Goal: Information Seeking & Learning: Learn about a topic

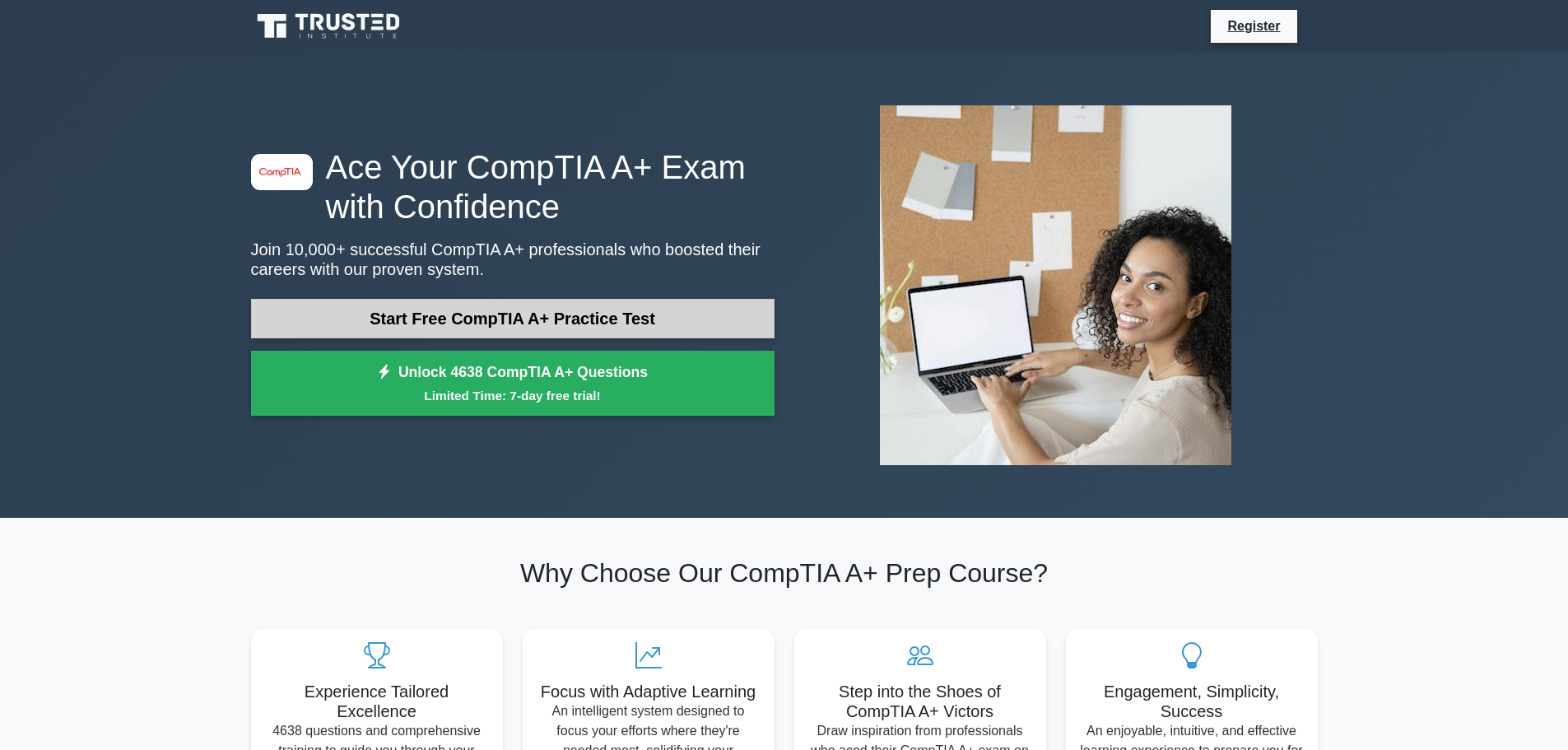
click at [479, 304] on link "Start Free CompTIA A+ Practice Test" at bounding box center [513, 319] width 524 height 40
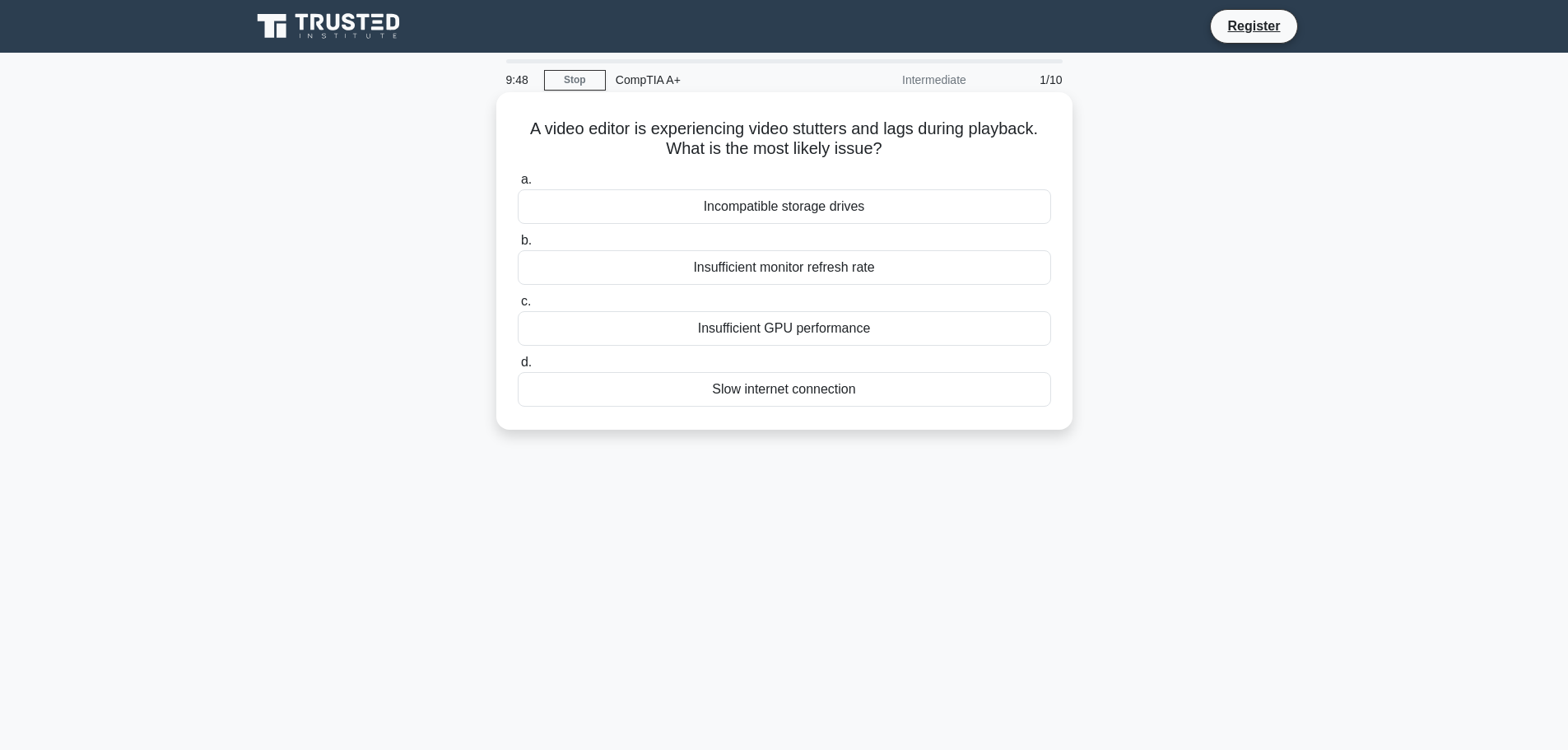
click at [670, 148] on h5 "A video editor is experiencing video stutters and lags during playback. What is…" at bounding box center [784, 139] width 537 height 41
drag, startPoint x: 532, startPoint y: 134, endPoint x: 682, endPoint y: 146, distance: 150.5
click at [682, 146] on h5 "A video editor is experiencing video stutters and lags during playback. What is…" at bounding box center [784, 139] width 537 height 41
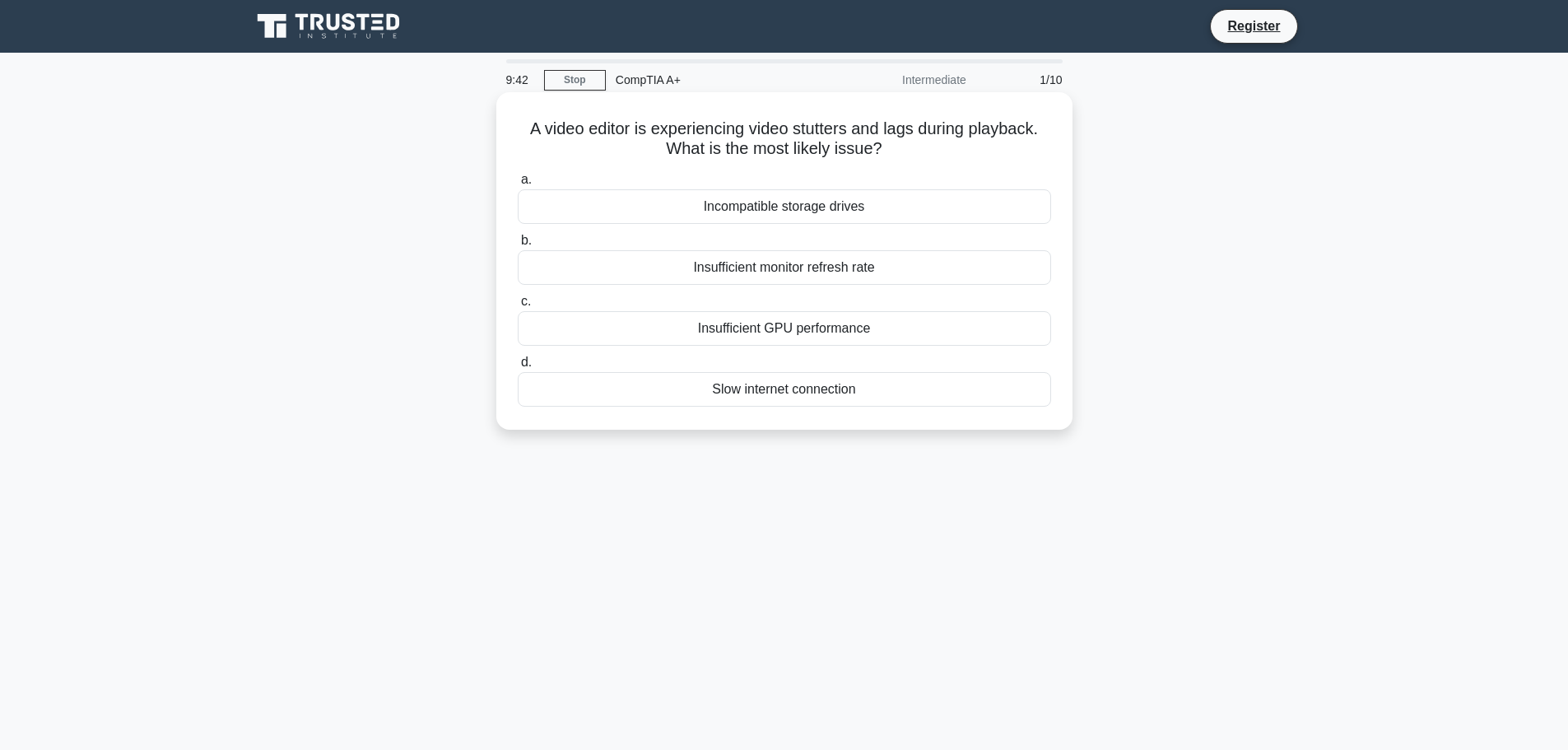
click at [794, 151] on h5 "A video editor is experiencing video stutters and lags during playback. What is…" at bounding box center [784, 139] width 537 height 41
click at [788, 152] on h5 "A video editor is experiencing video stutters and lags during playback. What is…" at bounding box center [784, 139] width 537 height 41
click at [761, 333] on div "Insufficient GPU performance" at bounding box center [784, 328] width 534 height 35
click at [518, 307] on input "c. Insufficient GPU performance" at bounding box center [518, 301] width 0 height 11
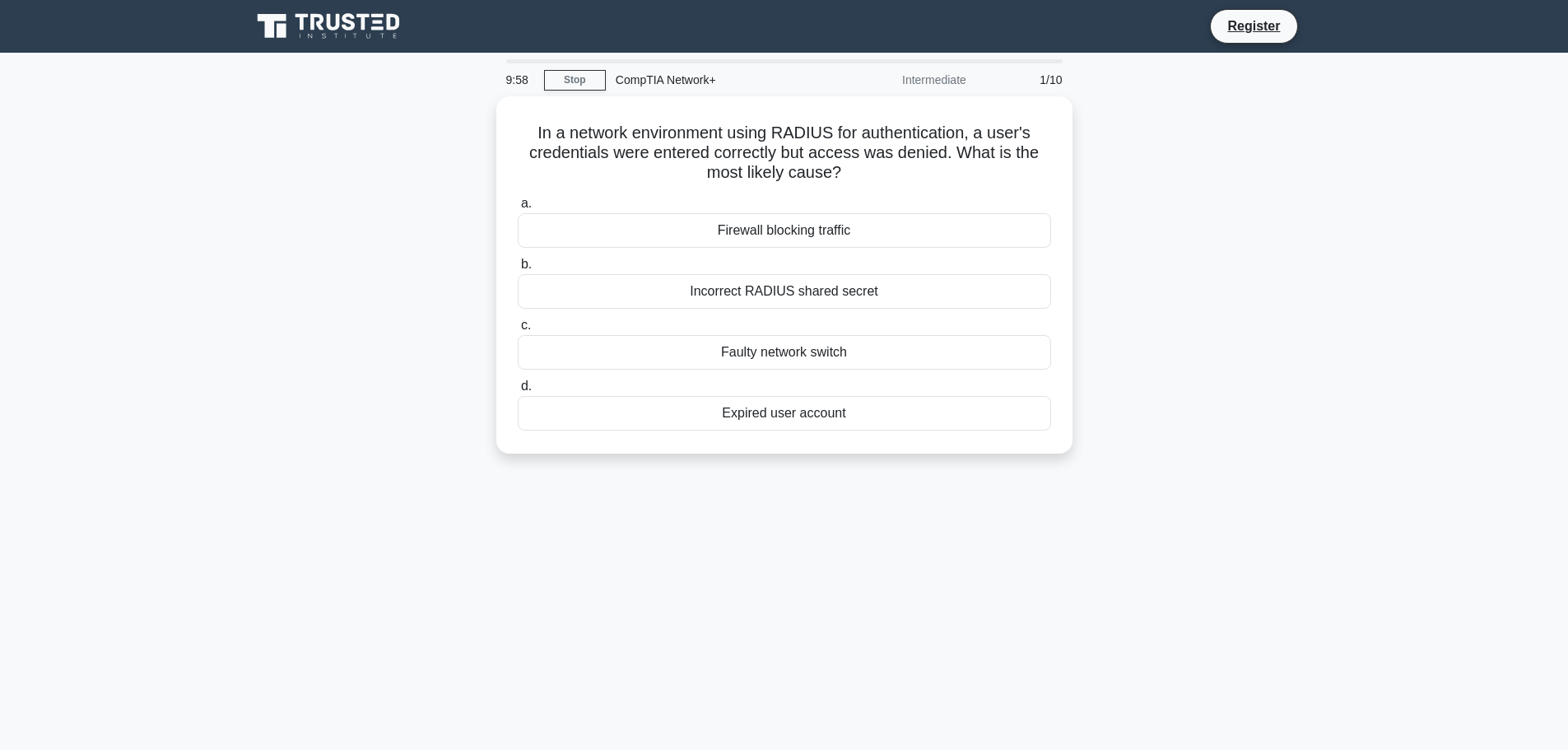
click at [363, 355] on div "In a network environment using RADIUS for authentication, a user's credentials …" at bounding box center [784, 285] width 1086 height 377
click at [363, 353] on div "In a network environment using RADIUS for authentication, a user's credentials …" at bounding box center [784, 285] width 1086 height 377
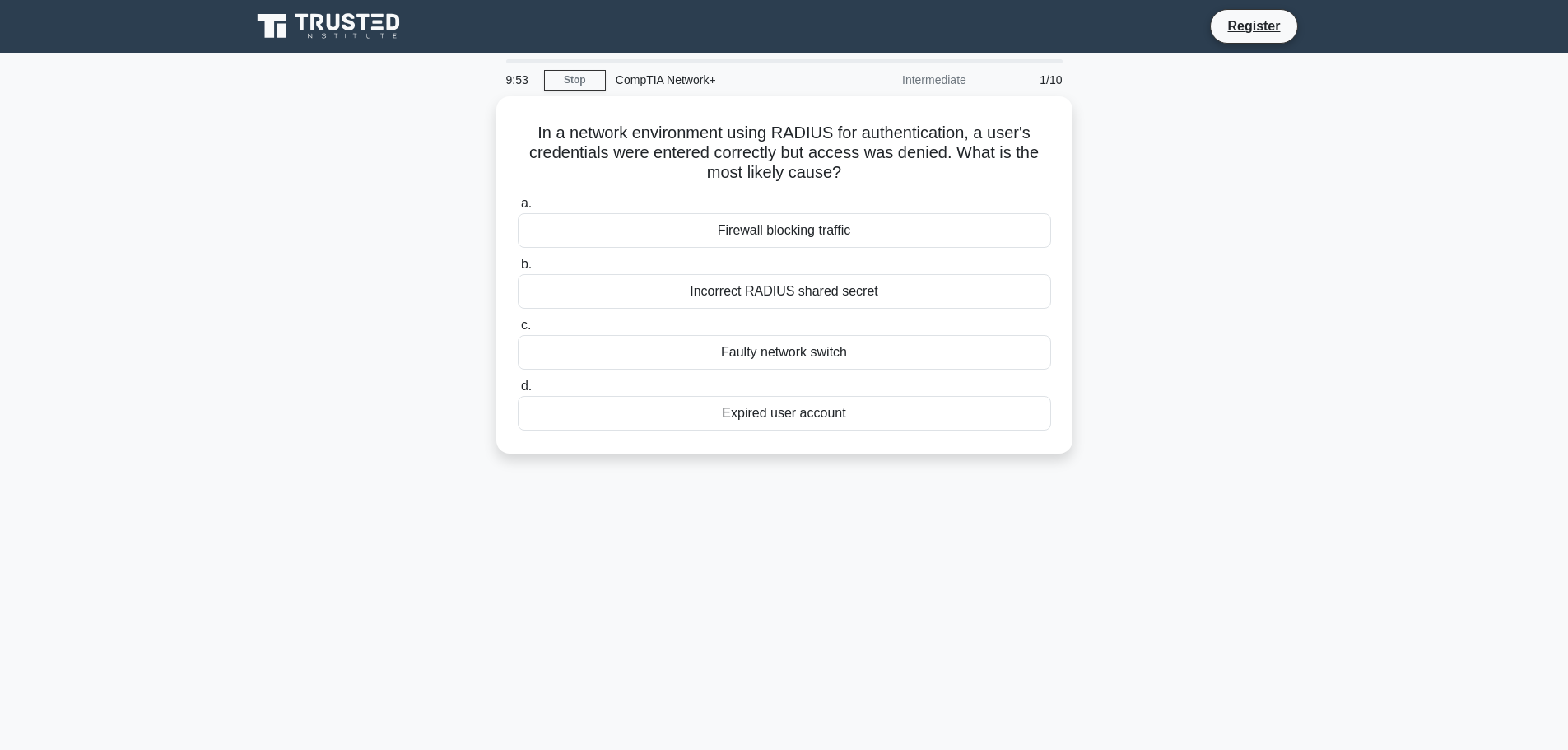
click at [363, 354] on div "In a network environment using RADIUS for authentication, a user's credentials …" at bounding box center [784, 285] width 1086 height 377
click at [690, 281] on div "Incorrect RADIUS shared secret" at bounding box center [784, 287] width 534 height 35
click at [518, 266] on input "b. Incorrect RADIUS shared secret" at bounding box center [518, 260] width 0 height 11
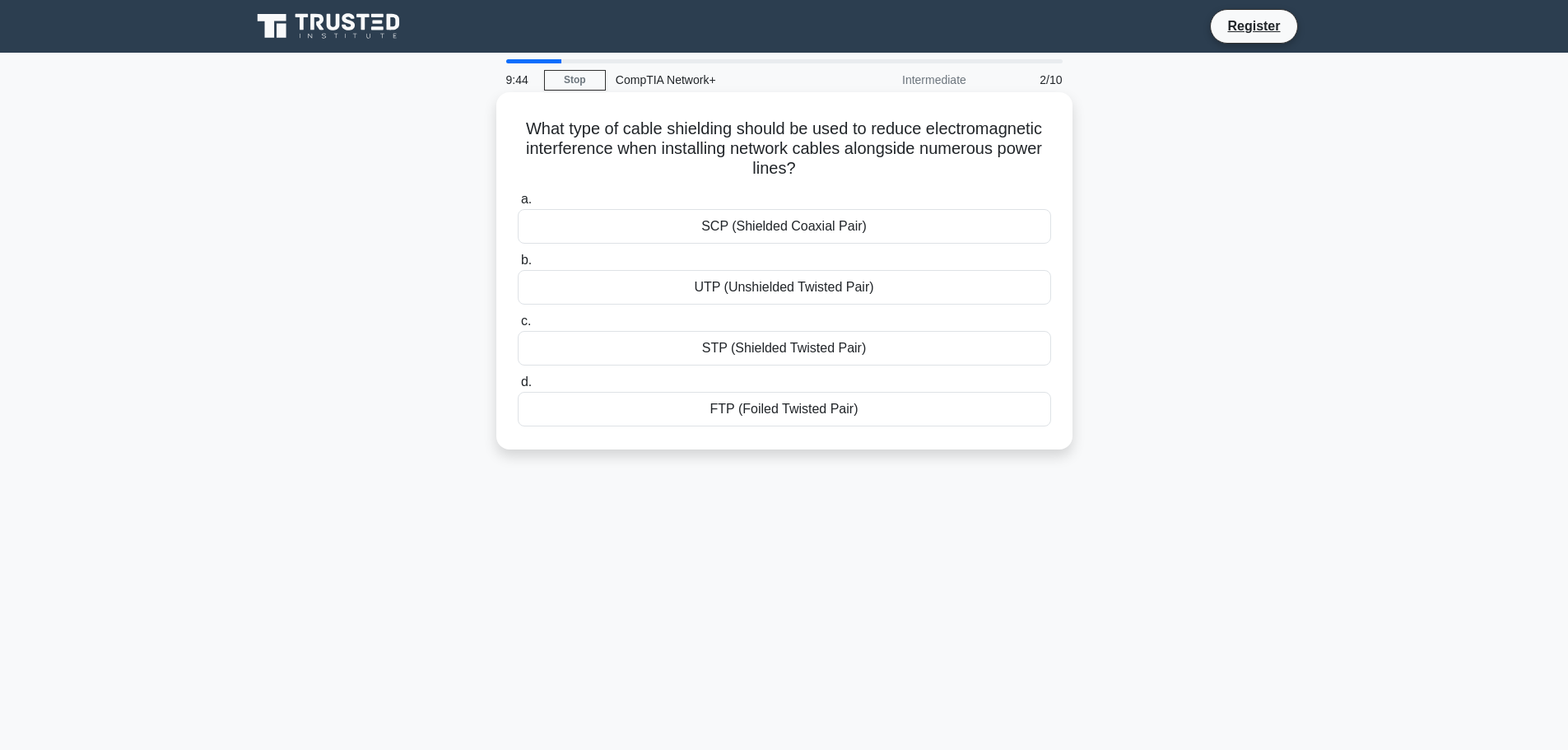
click at [676, 188] on div "a. SCP (Shielded Coaxial Pair) b. UTP (Unshielded Twisted Pair) c. d." at bounding box center [784, 308] width 554 height 243
click at [676, 188] on div "a. SCP (Shielded Coaxial Pair) b. UTP (Unshielded Twisted Pair) c. d." at bounding box center [784, 308] width 554 height 243
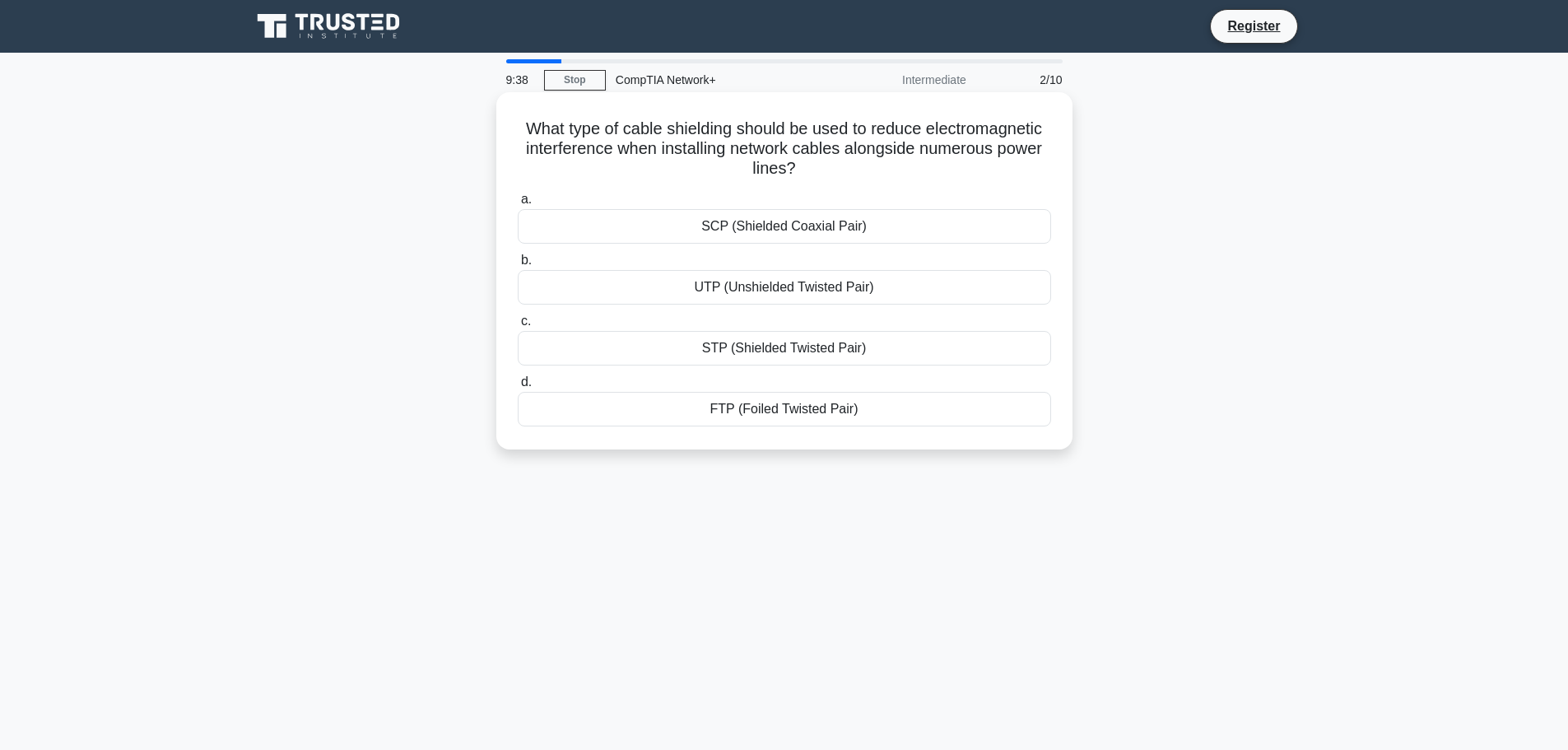
click at [676, 188] on div "a. SCP (Shielded Coaxial Pair) b. UTP (Unshielded Twisted Pair) c. d." at bounding box center [784, 308] width 554 height 243
click at [708, 352] on div "STP (Shielded Twisted Pair)" at bounding box center [784, 348] width 534 height 35
click at [518, 327] on input "c. STP (Shielded Twisted Pair)" at bounding box center [518, 321] width 0 height 11
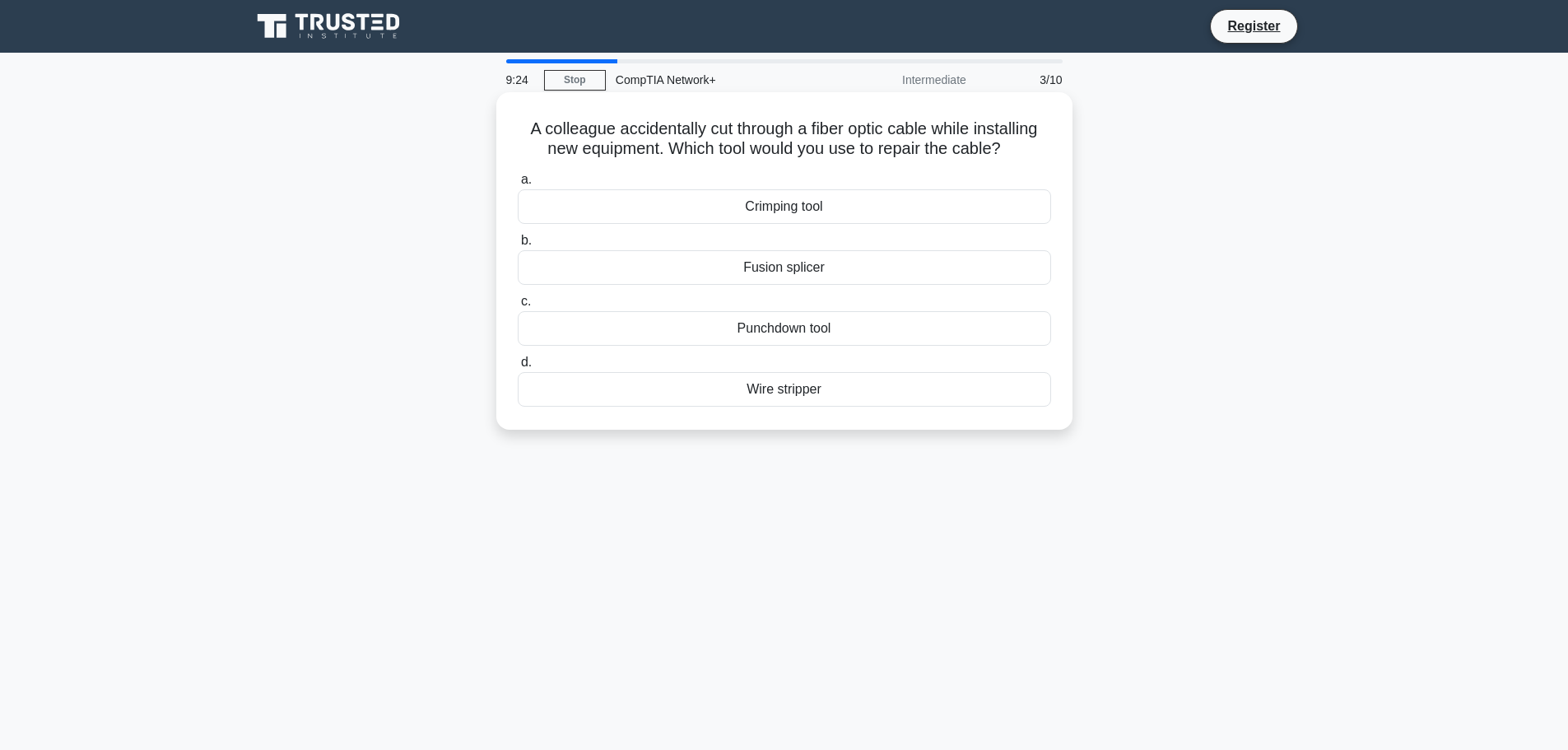
click at [715, 170] on div "a. Crimping tool b. Fusion splicer c. d." at bounding box center [784, 288] width 554 height 243
click at [747, 268] on div "Fusion splicer" at bounding box center [784, 267] width 534 height 35
click at [518, 246] on input "b. Fusion splicer" at bounding box center [518, 240] width 0 height 11
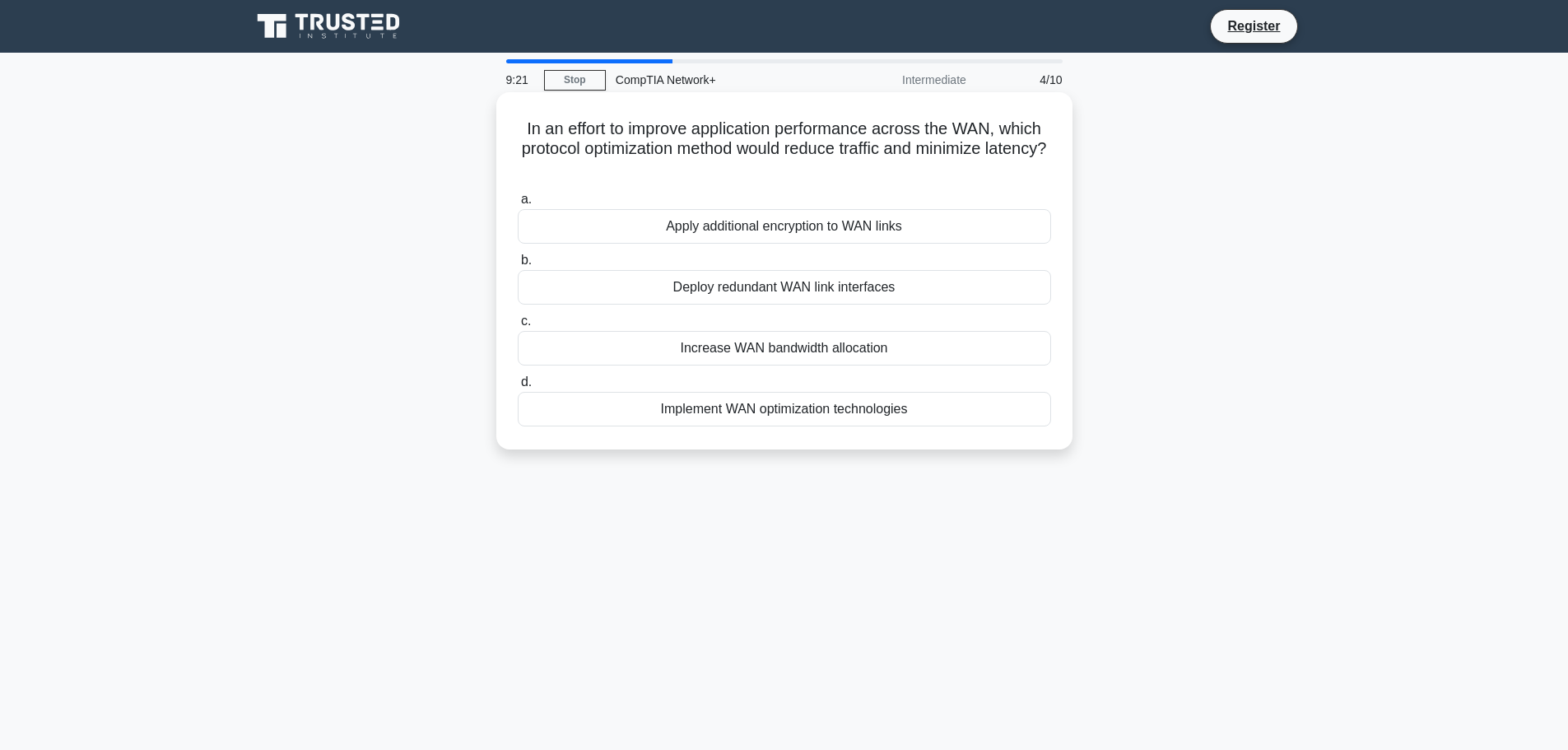
click at [737, 173] on h5 "In an effort to improve application performance across the WAN, which protocol …" at bounding box center [784, 149] width 537 height 61
click at [742, 167] on h5 "In an effort to improve application performance across the WAN, which protocol …" at bounding box center [784, 149] width 537 height 61
click at [742, 168] on h5 "In an effort to improve application performance across the WAN, which protocol …" at bounding box center [784, 149] width 537 height 61
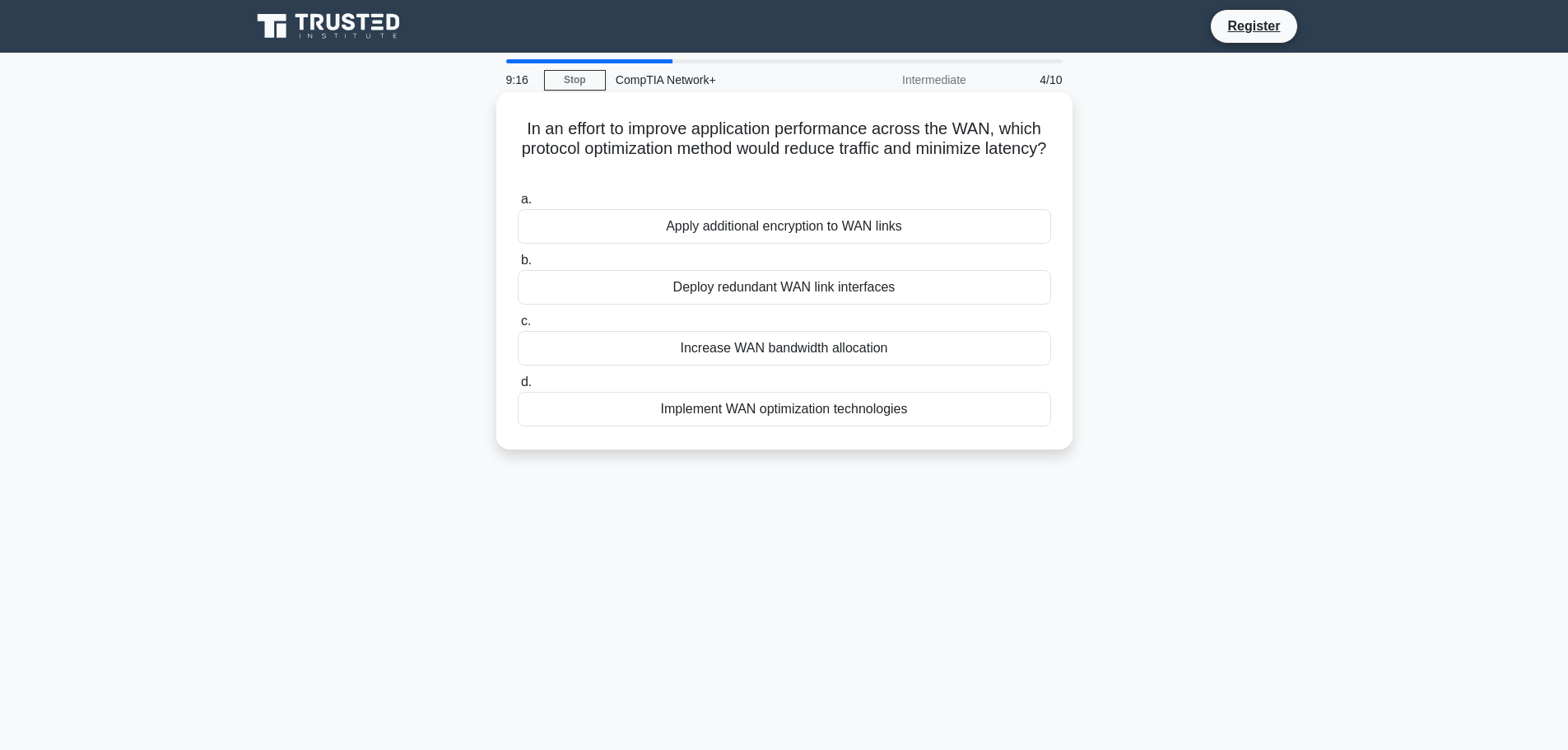
click at [742, 173] on h5 "In an effort to improve application performance across the WAN, which protocol …" at bounding box center [784, 149] width 537 height 61
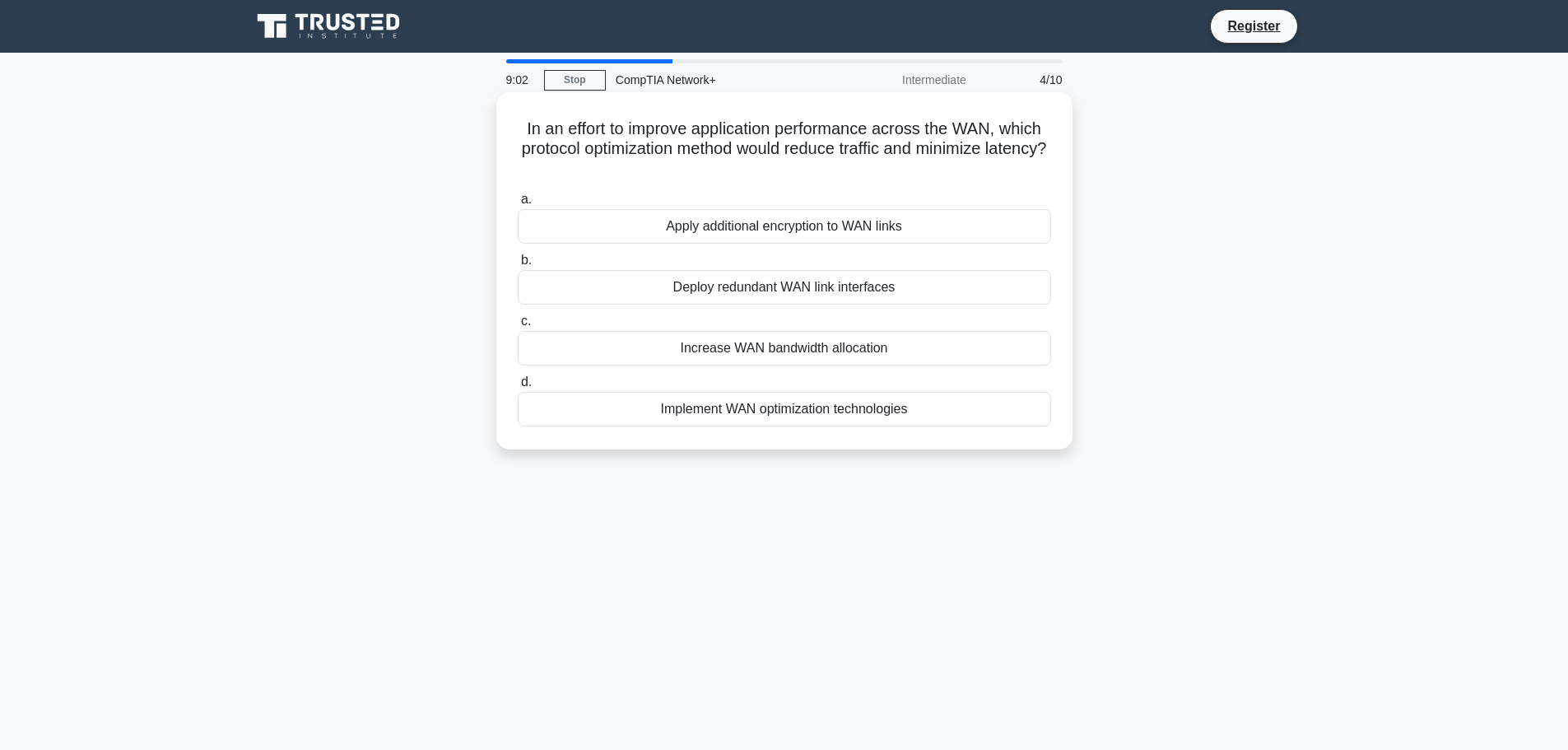
click at [744, 415] on div "Implement WAN optimization technologies" at bounding box center [784, 409] width 534 height 35
click at [518, 388] on input "d. Implement WAN optimization technologies" at bounding box center [518, 382] width 0 height 11
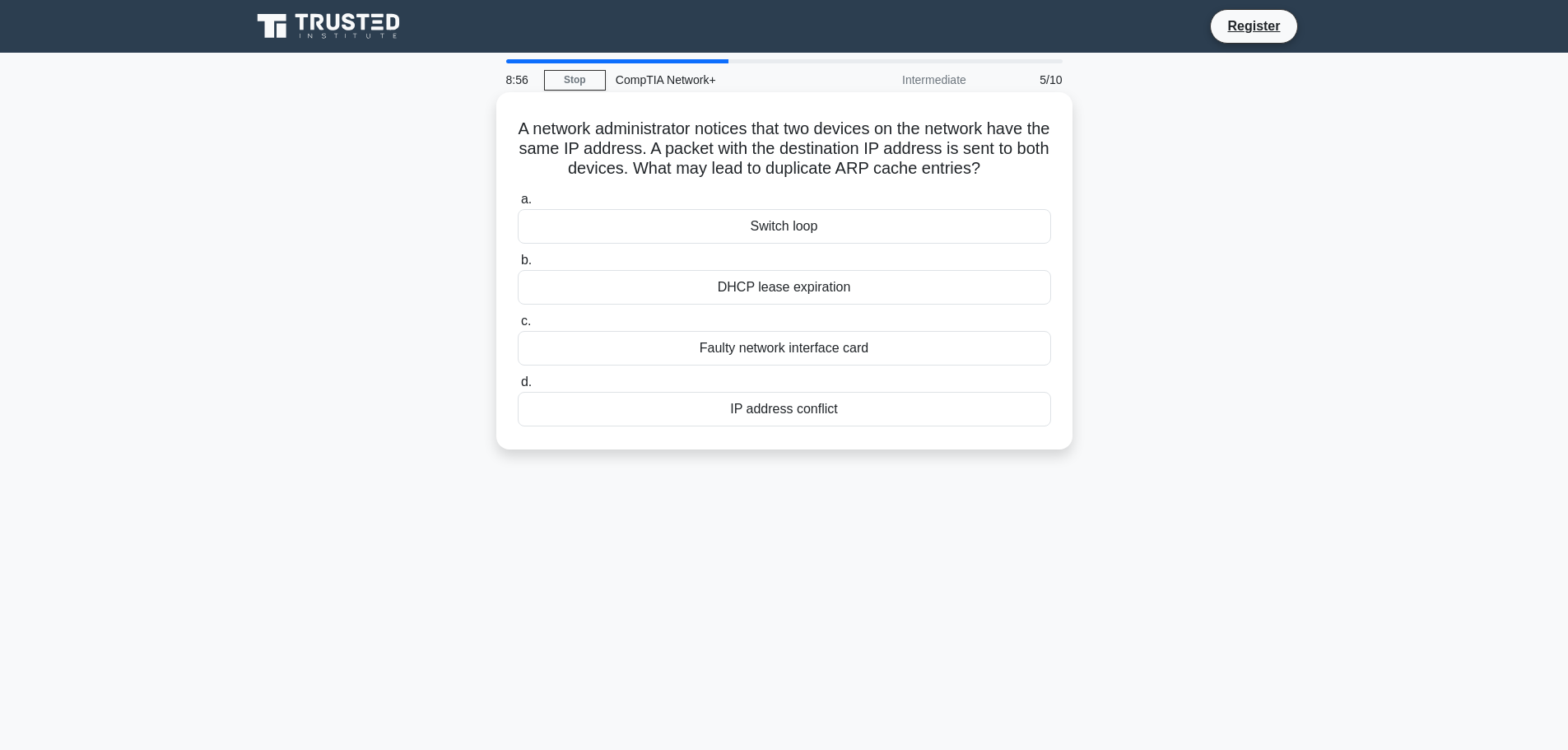
click at [766, 148] on h5 "A network administrator notices that two devices on the network have the same I…" at bounding box center [784, 149] width 537 height 61
click at [775, 148] on h5 "A network administrator notices that two devices on the network have the same I…" at bounding box center [784, 149] width 537 height 61
click at [777, 125] on h5 "A network administrator notices that two devices on the network have the same I…" at bounding box center [784, 149] width 537 height 61
click at [778, 126] on h5 "A network administrator notices that two devices on the network have the same I…" at bounding box center [784, 149] width 537 height 61
click at [774, 122] on h5 "A network administrator notices that two devices on the network have the same I…" at bounding box center [784, 149] width 537 height 61
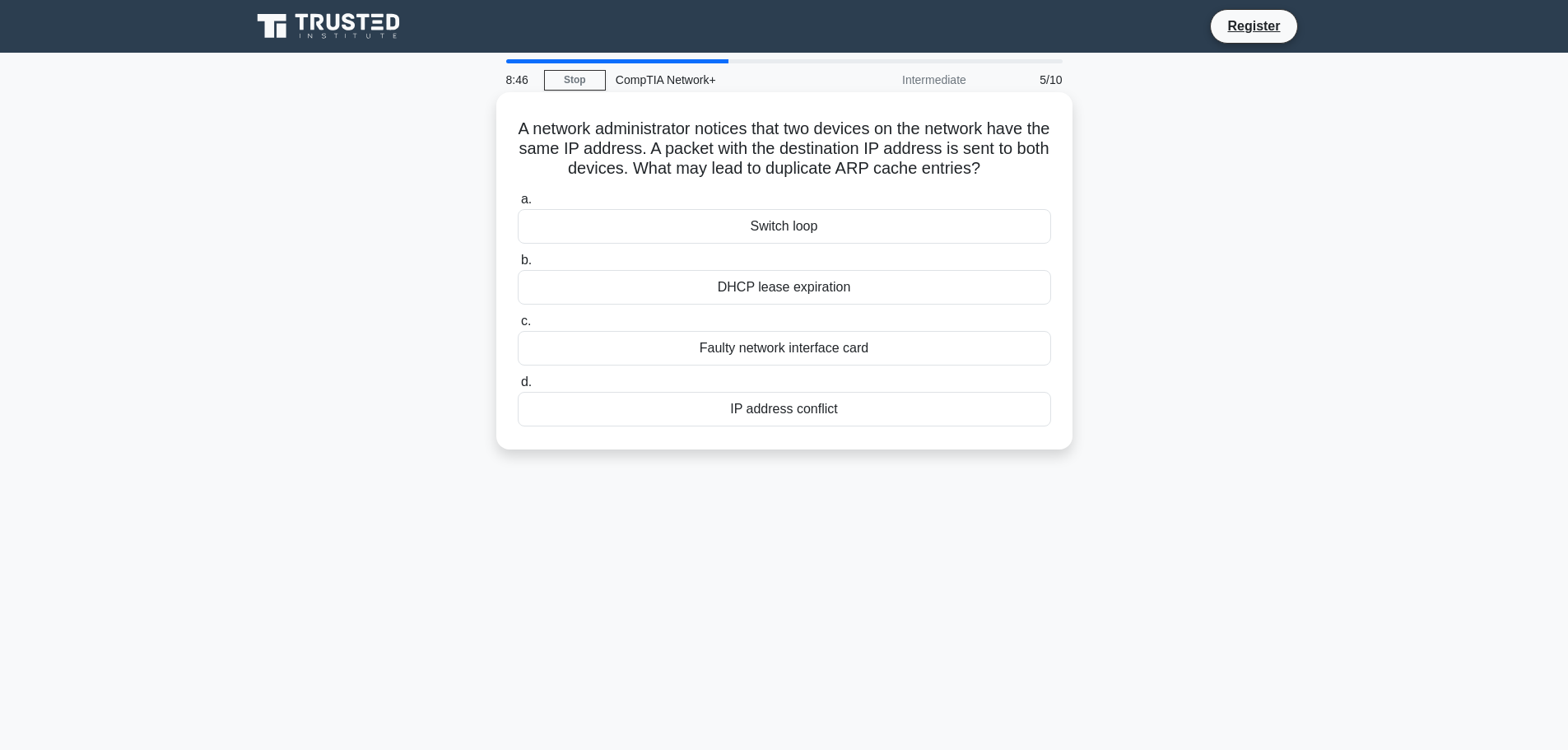
click at [764, 409] on div "IP address conflict" at bounding box center [784, 409] width 534 height 35
click at [518, 388] on input "d. IP address conflict" at bounding box center [518, 382] width 0 height 11
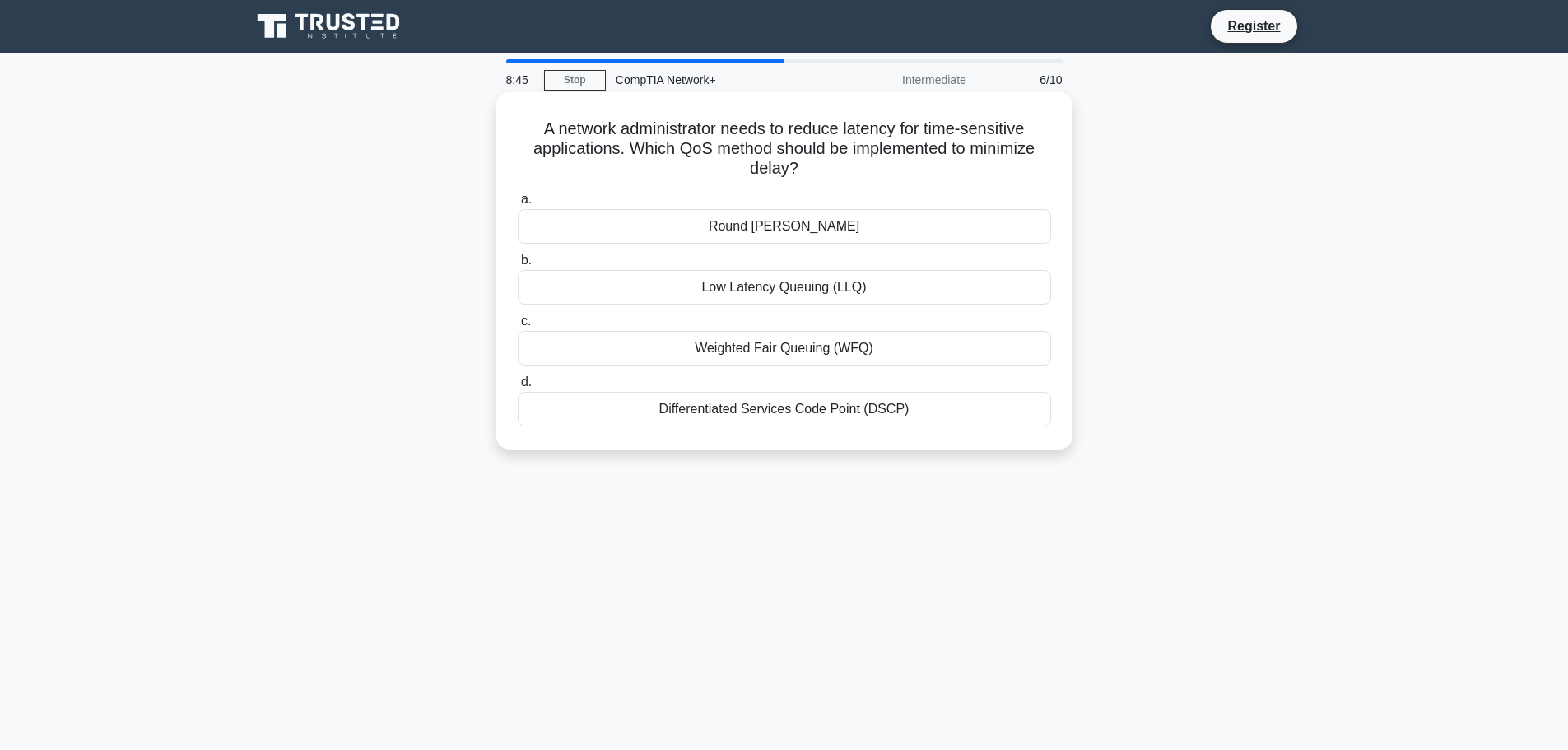
click at [766, 169] on h5 "A network administrator needs to reduce latency for time-sensitive applications…" at bounding box center [784, 149] width 537 height 61
click at [761, 178] on h5 "A network administrator needs to reduce latency for time-sensitive applications…" at bounding box center [784, 149] width 537 height 61
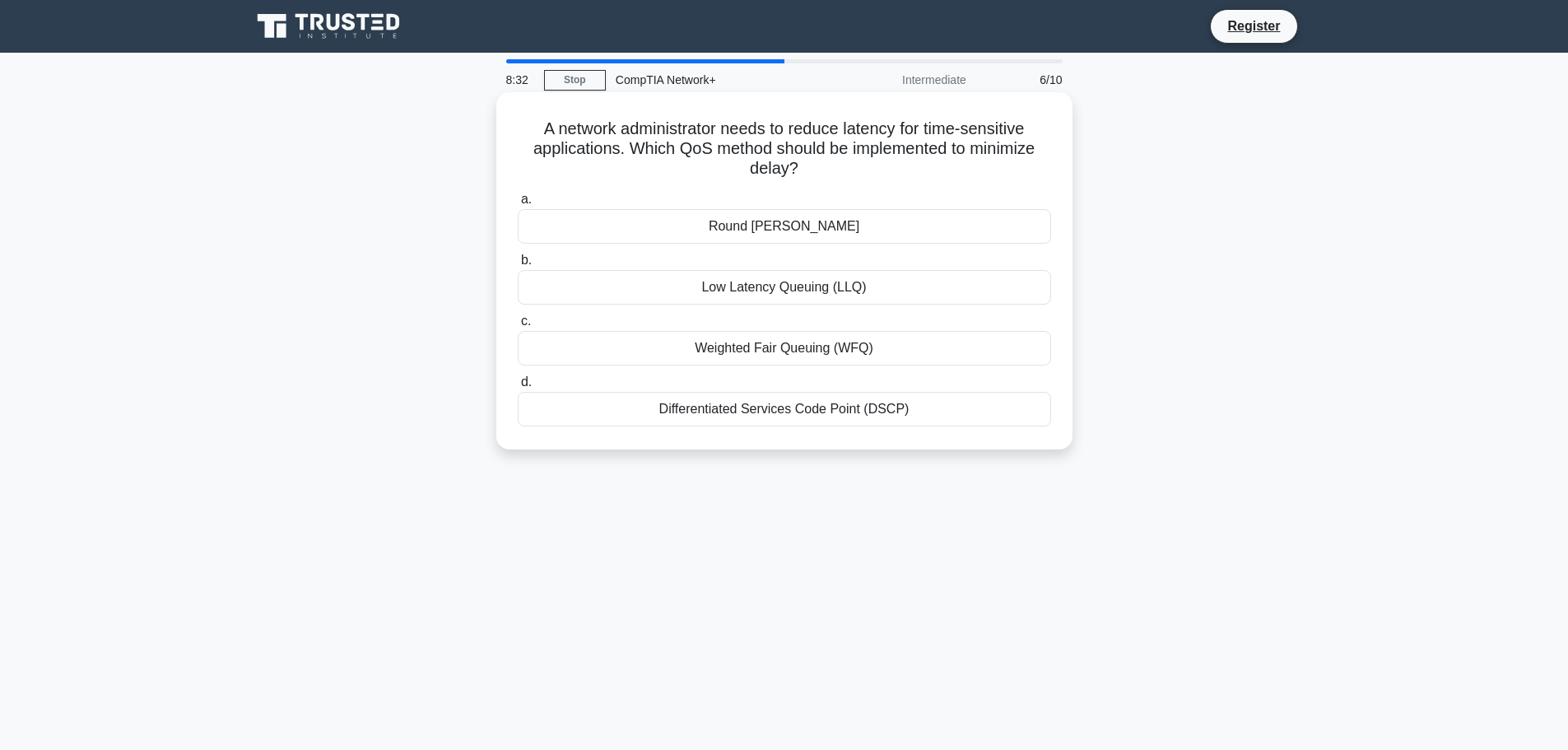
click at [726, 406] on div "Differentiated Services Code Point (DSCP)" at bounding box center [784, 409] width 534 height 35
click at [518, 388] on input "d. Differentiated Services Code Point (DSCP)" at bounding box center [518, 382] width 0 height 11
click at [807, 177] on h5 "A technician wants to partition a physical network into multiple virtual networ…" at bounding box center [784, 149] width 537 height 61
click at [787, 287] on div "VLAN Manager" at bounding box center [784, 287] width 534 height 35
click at [518, 266] on input "b. VLAN Manager" at bounding box center [518, 260] width 0 height 11
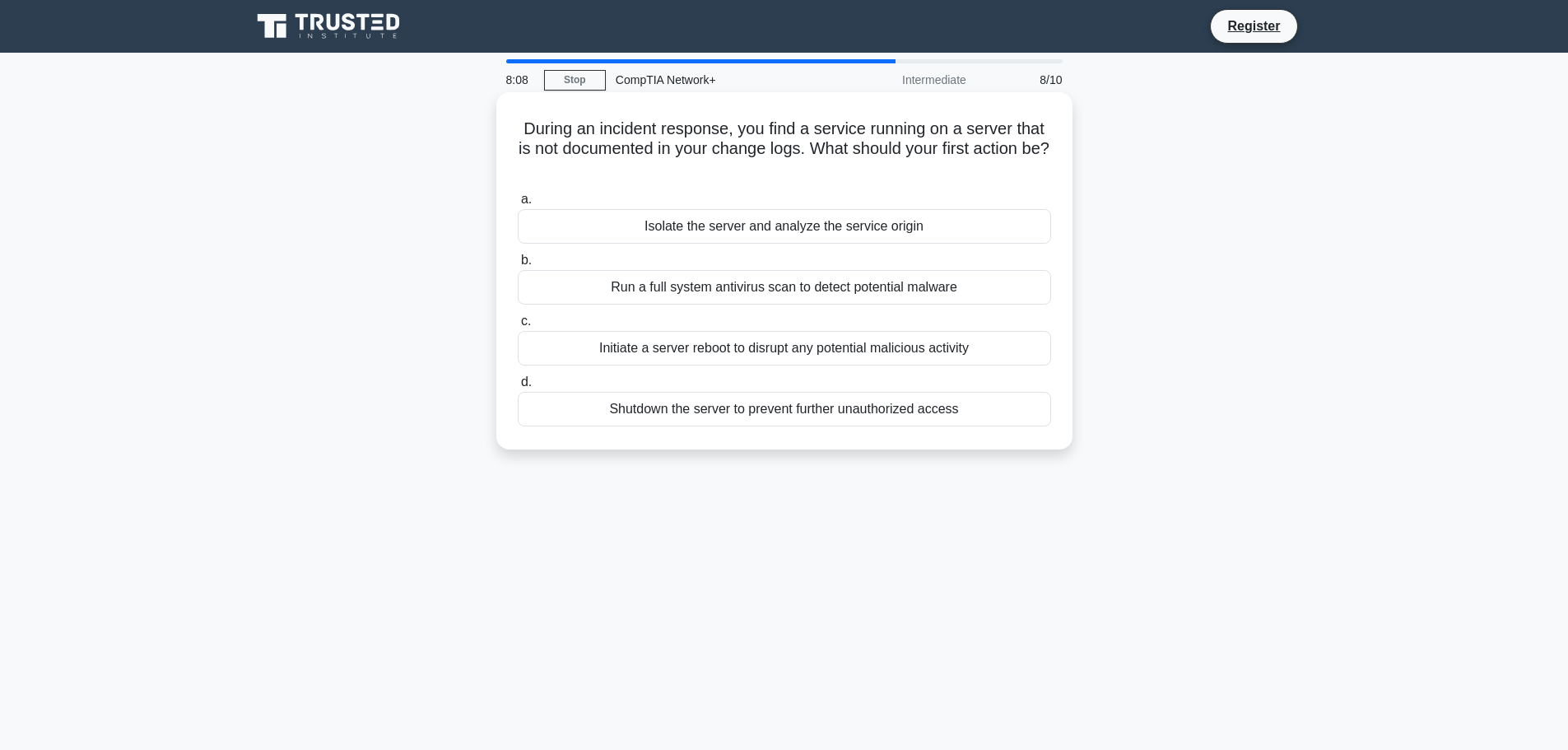
click at [806, 159] on h5 "During an incident response, you find a service running on a server that is not…" at bounding box center [784, 149] width 537 height 61
click at [819, 151] on h5 "During an incident response, you find a service running on a server that is not…" at bounding box center [784, 149] width 537 height 61
drag, startPoint x: 717, startPoint y: 145, endPoint x: 766, endPoint y: 149, distance: 49.2
click at [761, 149] on h5 "During an incident response, you find a service running on a server that is not…" at bounding box center [784, 149] width 537 height 61
click at [816, 154] on h5 "During an incident response, you find a service running on a server that is not…" at bounding box center [784, 149] width 537 height 61
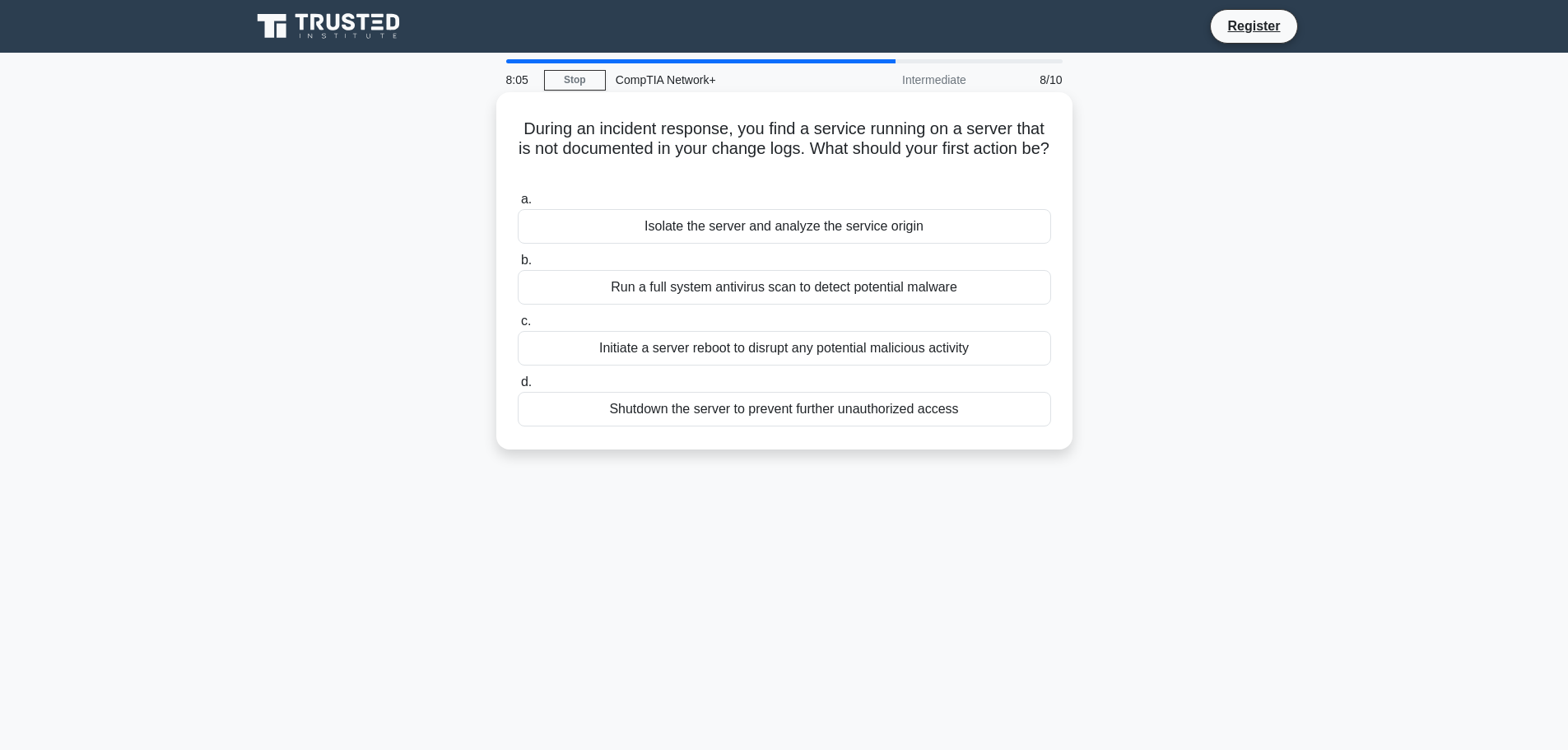
click at [816, 154] on h5 "During an incident response, you find a service running on a server that is not…" at bounding box center [784, 149] width 537 height 61
click at [816, 156] on h5 "During an incident response, you find a service running on a server that is not…" at bounding box center [784, 149] width 537 height 61
click at [816, 161] on h5 "During an incident response, you find a service running on a server that is not…" at bounding box center [784, 149] width 537 height 61
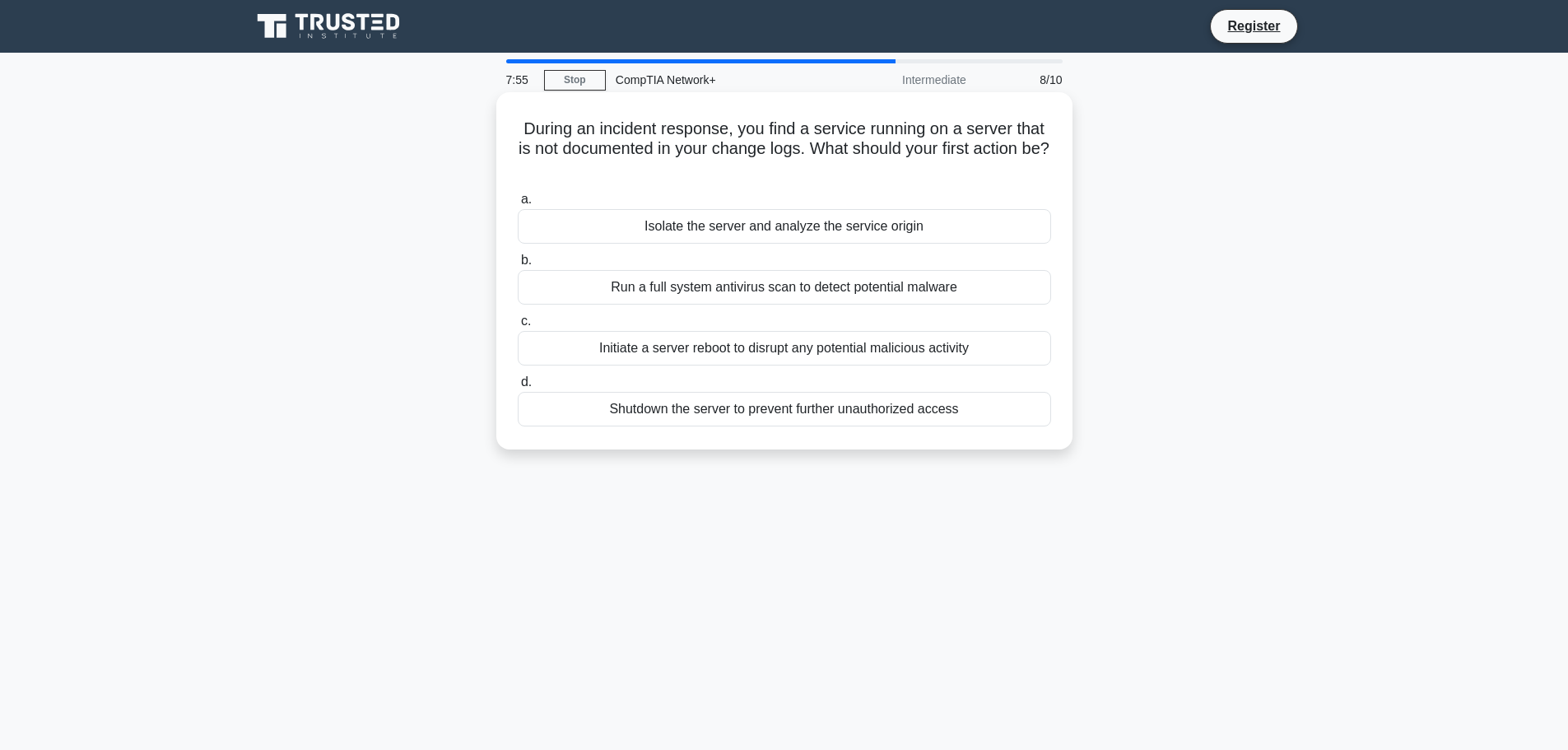
click at [771, 346] on div "Initiate a server reboot to disrupt any potential malicious activity" at bounding box center [784, 348] width 534 height 35
click at [518, 327] on input "c. Initiate a server reboot to disrupt any potential malicious activity" at bounding box center [518, 321] width 0 height 11
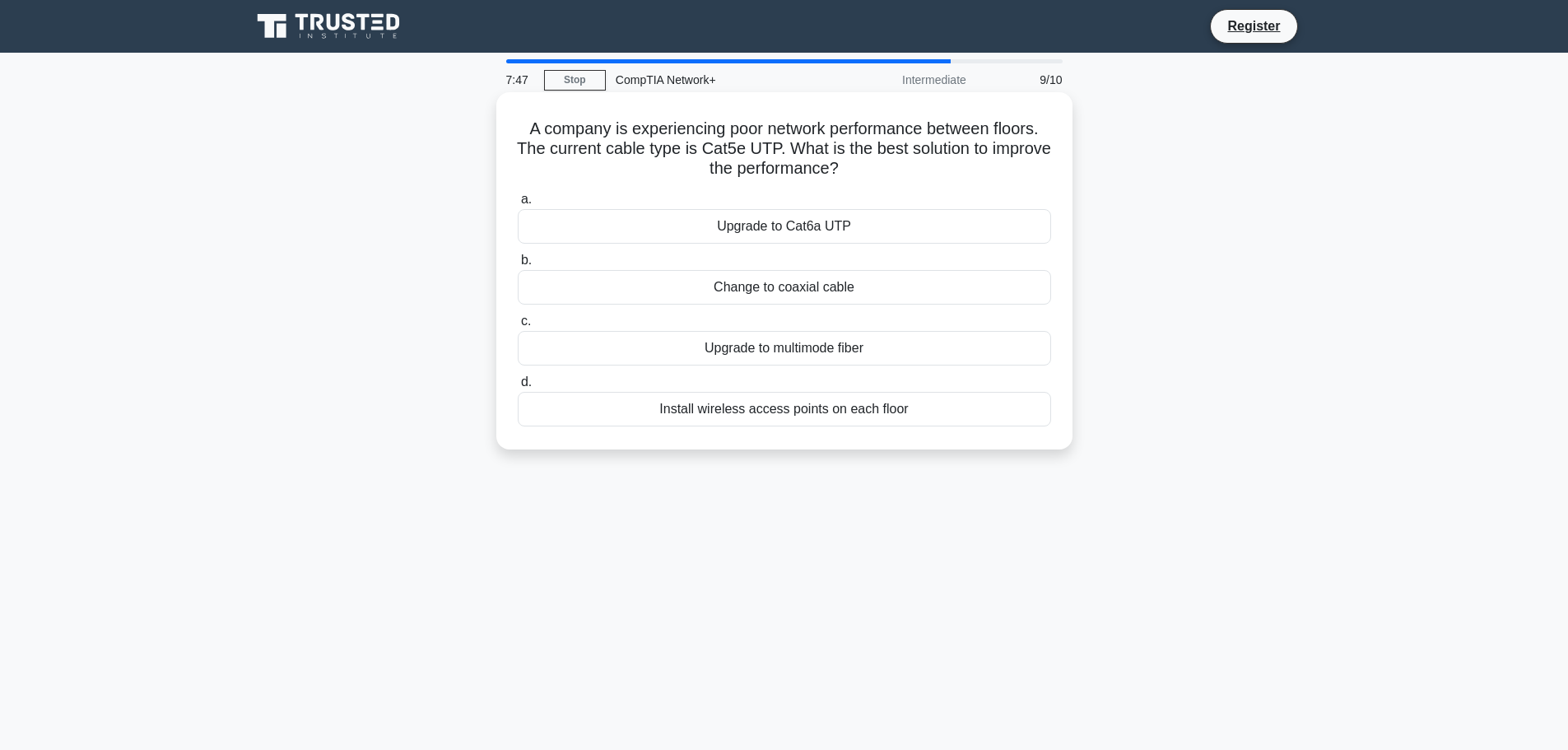
click at [794, 140] on h5 "A company is experiencing poor network performance between floors. The current …" at bounding box center [784, 149] width 537 height 61
click at [799, 140] on h5 "A company is experiencing poor network performance between floors. The current …" at bounding box center [784, 149] width 537 height 61
click at [799, 144] on h5 "A company is experiencing poor network performance between floors. The current …" at bounding box center [784, 149] width 537 height 61
click at [761, 356] on div "Upgrade to multimode fiber" at bounding box center [784, 348] width 534 height 35
click at [518, 327] on input "c. Upgrade to multimode fiber" at bounding box center [518, 321] width 0 height 11
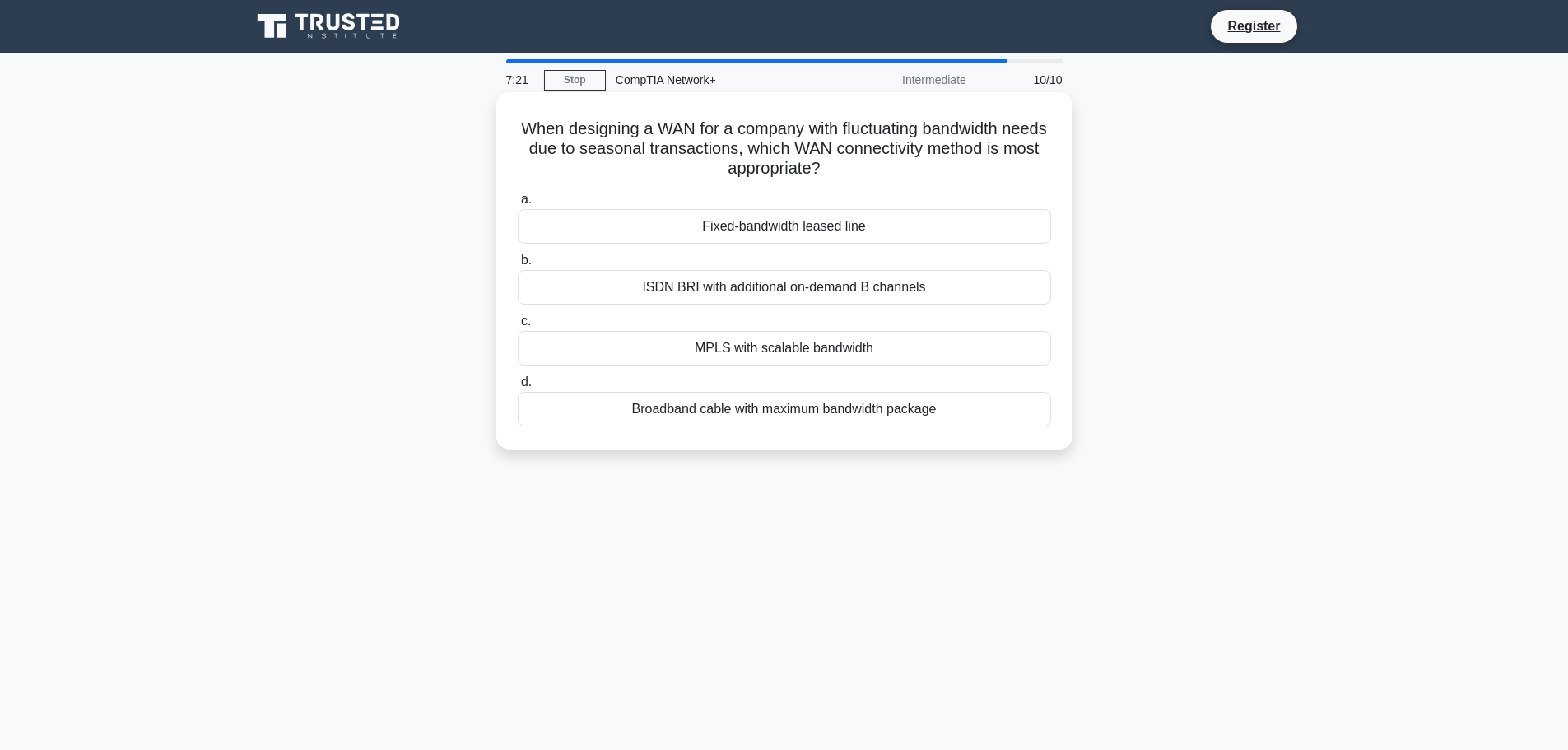
click at [814, 167] on h5 "When designing a WAN for a company with fluctuating bandwidth needs due to seas…" at bounding box center [784, 149] width 537 height 61
click at [765, 352] on div "MPLS with scalable bandwidth" at bounding box center [784, 348] width 534 height 35
click at [518, 327] on input "c. MPLS with scalable bandwidth" at bounding box center [518, 321] width 0 height 11
